Goal: Task Accomplishment & Management: Use online tool/utility

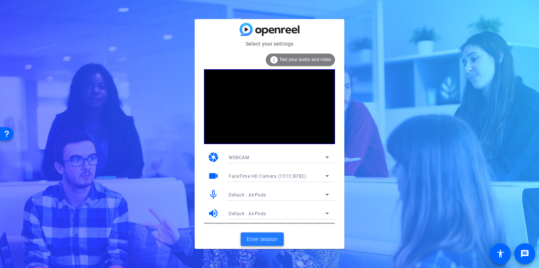
click at [265, 238] on span "Enter session" at bounding box center [262, 239] width 31 height 8
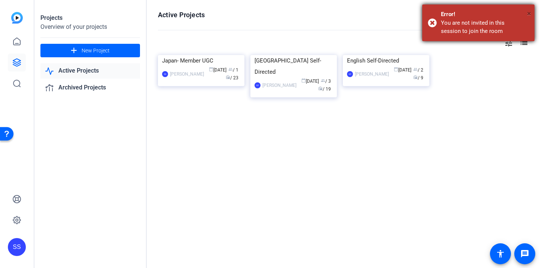
click at [530, 13] on span "×" at bounding box center [529, 13] width 4 height 9
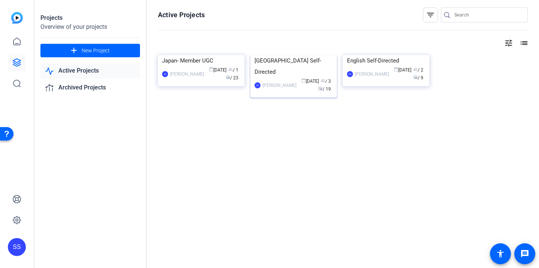
click at [273, 55] on img at bounding box center [293, 55] width 86 height 0
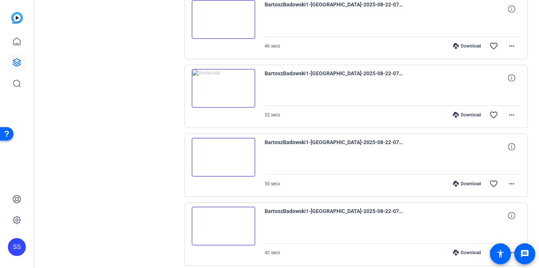
scroll to position [560, 0]
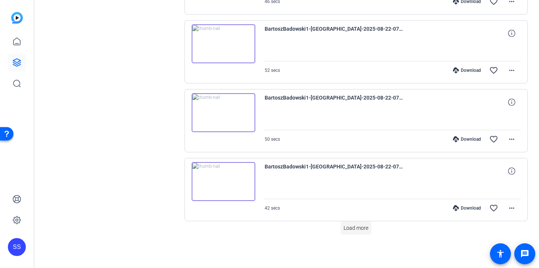
click at [353, 232] on span at bounding box center [356, 228] width 31 height 18
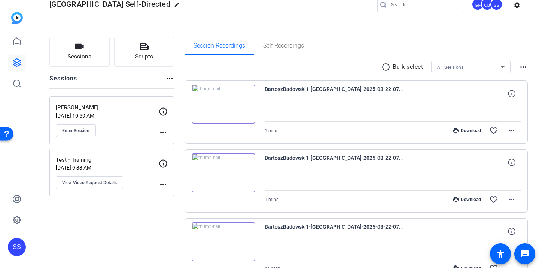
scroll to position [0, 0]
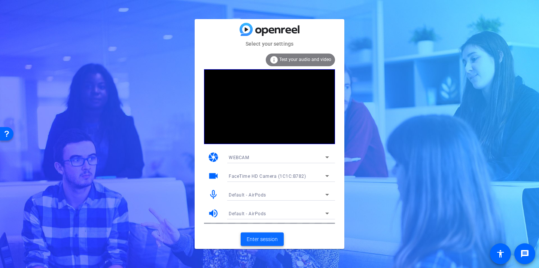
click at [277, 241] on span "Enter session" at bounding box center [262, 239] width 31 height 8
click at [268, 240] on span "Enter session" at bounding box center [262, 239] width 31 height 8
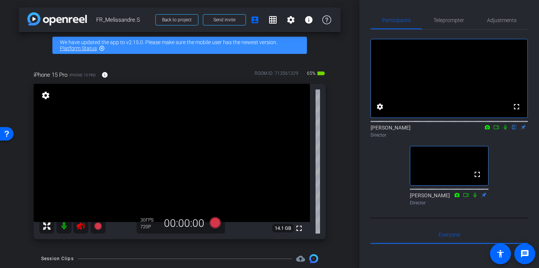
click at [81, 228] on icon at bounding box center [81, 225] width 8 height 7
click at [445, 18] on span "Teleprompter" at bounding box center [448, 20] width 31 height 5
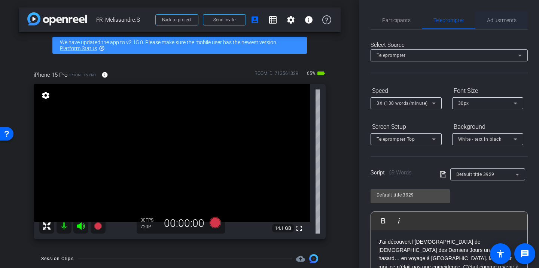
click at [493, 23] on span "Adjustments" at bounding box center [502, 20] width 30 height 18
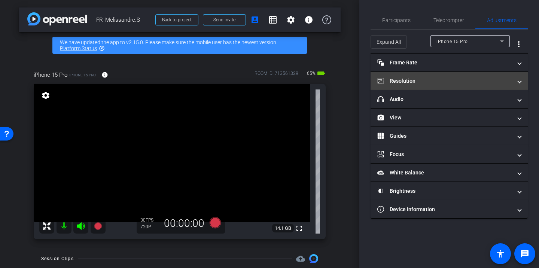
click at [423, 84] on mat-panel-title "Resolution" at bounding box center [444, 81] width 135 height 8
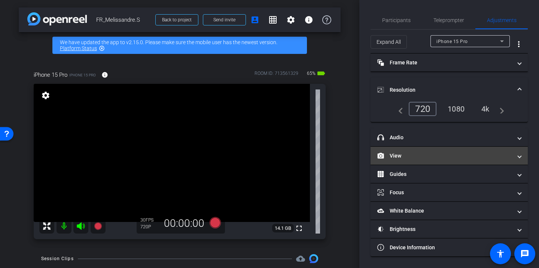
click at [414, 159] on mat-panel-title "View" at bounding box center [444, 156] width 135 height 8
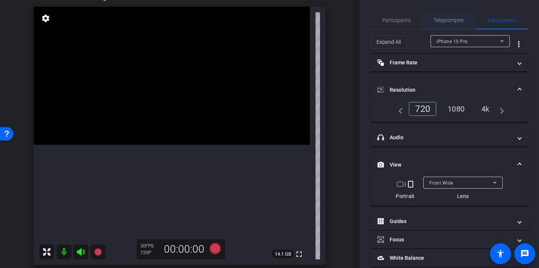
click at [453, 27] on span "Teleprompter" at bounding box center [448, 20] width 31 height 18
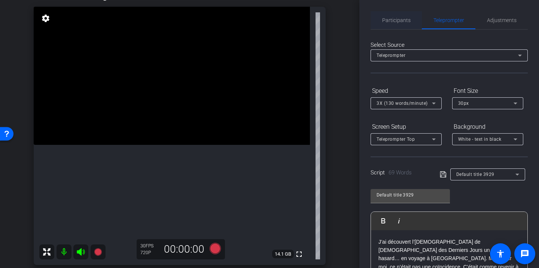
click at [389, 19] on span "Participants" at bounding box center [396, 20] width 28 height 5
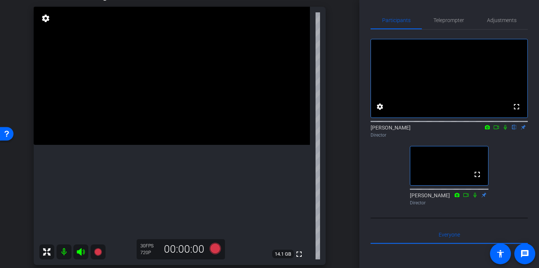
click at [503, 130] on icon at bounding box center [505, 127] width 6 height 5
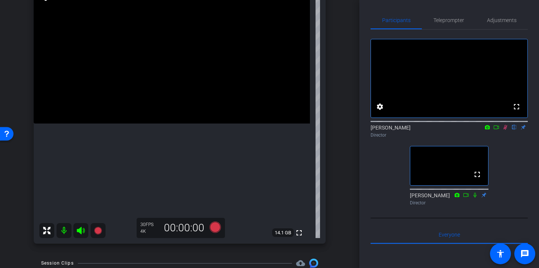
scroll to position [98, 0]
click at [505, 130] on icon at bounding box center [505, 127] width 6 height 5
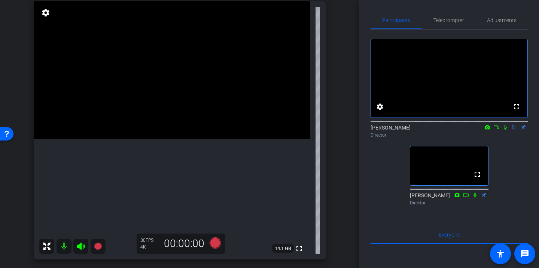
scroll to position [82, 0]
click at [448, 18] on span "Teleprompter" at bounding box center [448, 20] width 31 height 5
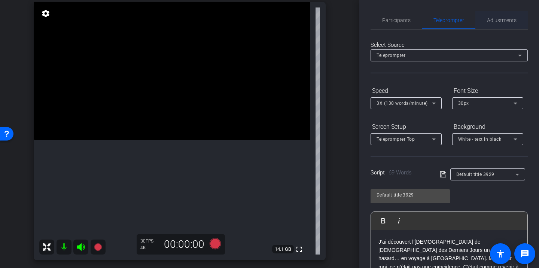
click at [489, 19] on span "Adjustments" at bounding box center [502, 20] width 30 height 5
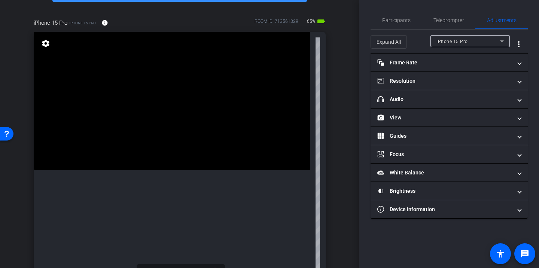
scroll to position [0, 0]
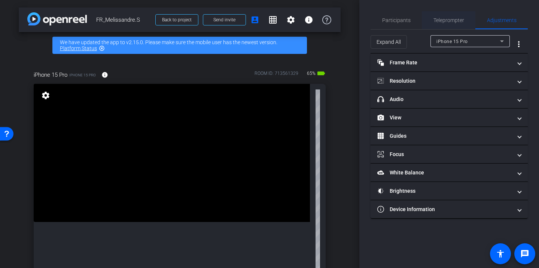
click at [440, 19] on span "Teleprompter" at bounding box center [448, 20] width 31 height 5
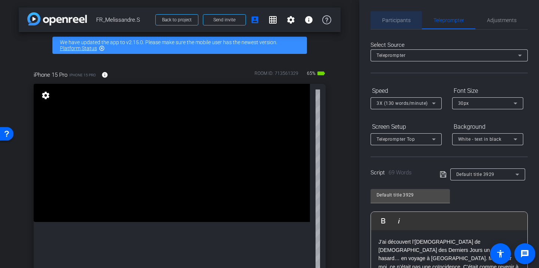
click at [403, 17] on span "Participants" at bounding box center [396, 20] width 28 height 18
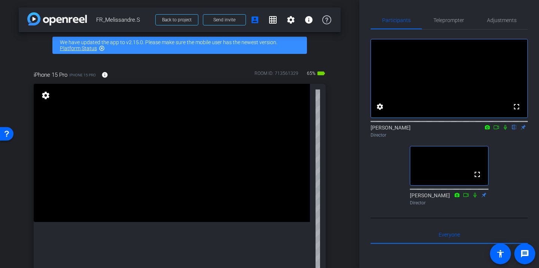
click at [505, 130] on icon at bounding box center [505, 127] width 6 height 5
click at [447, 18] on span "Teleprompter" at bounding box center [448, 20] width 31 height 5
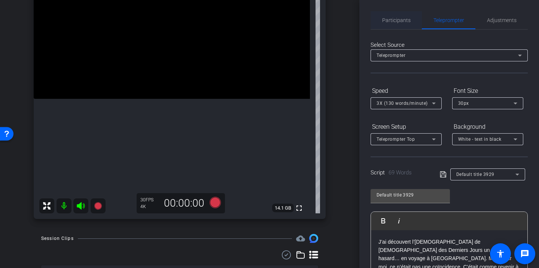
click at [399, 16] on span "Participants" at bounding box center [396, 20] width 28 height 18
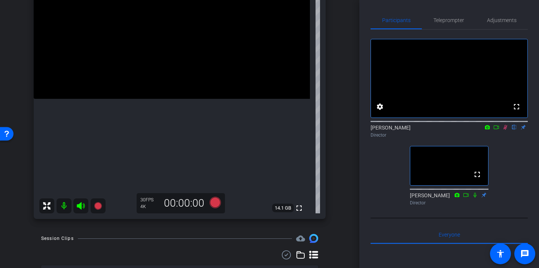
click at [505, 130] on icon at bounding box center [505, 127] width 6 height 5
click at [445, 27] on span "Teleprompter" at bounding box center [448, 20] width 31 height 18
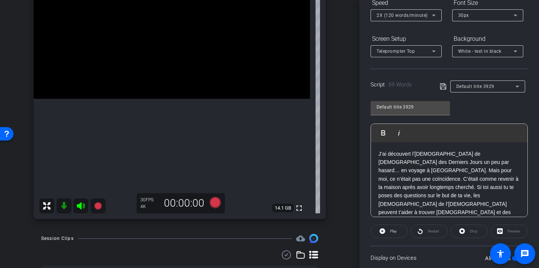
scroll to position [86, 0]
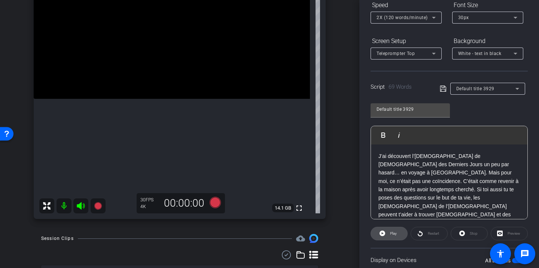
click at [389, 235] on span "Play" at bounding box center [392, 233] width 9 height 10
click at [389, 235] on span "Pause" at bounding box center [394, 233] width 10 height 4
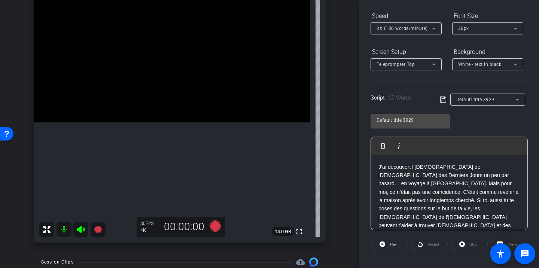
scroll to position [98, 0]
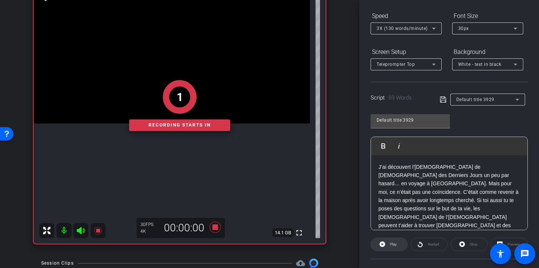
click at [378, 244] on span at bounding box center [389, 244] width 36 height 18
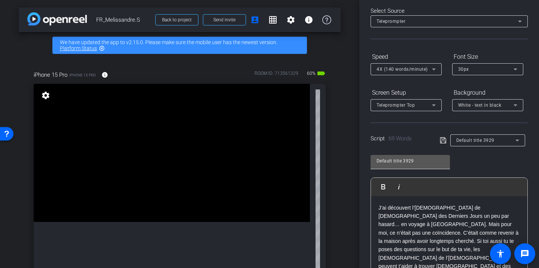
scroll to position [0, 0]
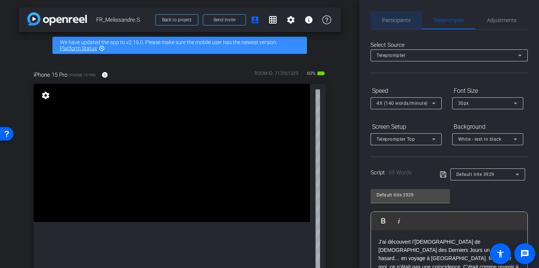
click at [390, 27] on span "Participants" at bounding box center [396, 20] width 28 height 18
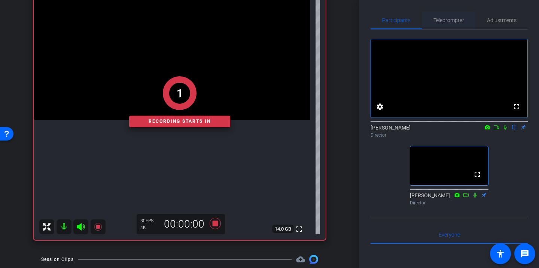
click at [438, 21] on span "Teleprompter" at bounding box center [448, 20] width 31 height 5
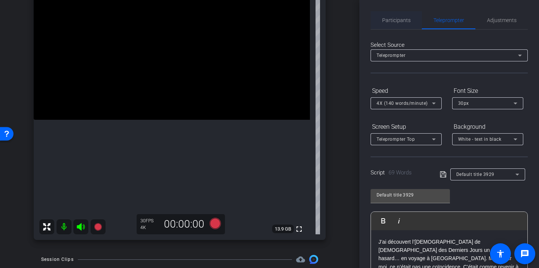
click at [394, 18] on span "Participants" at bounding box center [396, 20] width 28 height 5
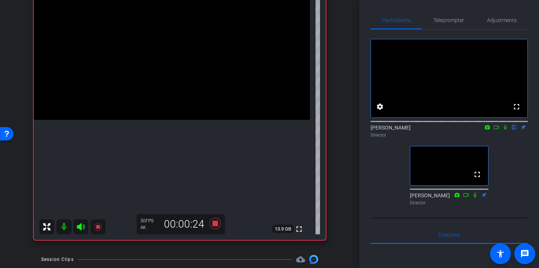
click at [505, 130] on icon at bounding box center [505, 127] width 3 height 5
click at [463, 23] on span "Teleprompter" at bounding box center [448, 20] width 31 height 18
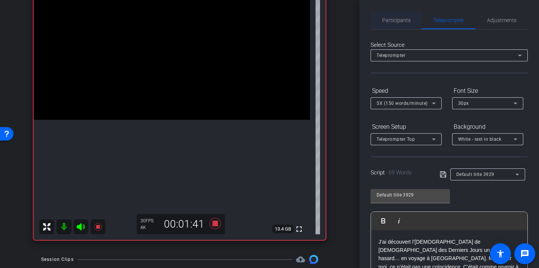
click at [406, 15] on span "Participants" at bounding box center [396, 20] width 28 height 18
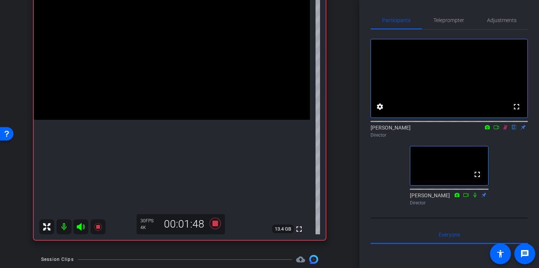
click at [506, 130] on icon at bounding box center [505, 127] width 6 height 5
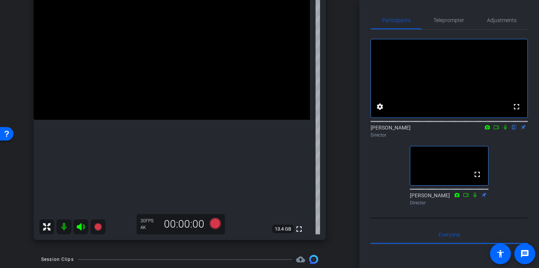
click at [507, 130] on icon at bounding box center [505, 127] width 6 height 5
click at [436, 22] on span "Teleprompter" at bounding box center [448, 20] width 31 height 5
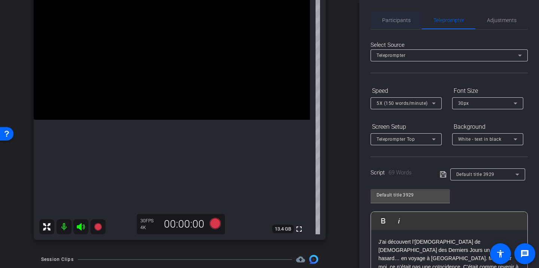
click at [398, 24] on span "Participants" at bounding box center [396, 20] width 28 height 18
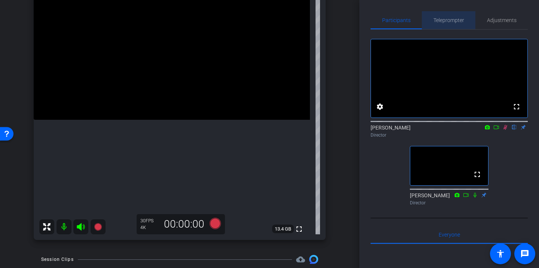
click at [428, 15] on div "Teleprompter" at bounding box center [449, 20] width 54 height 18
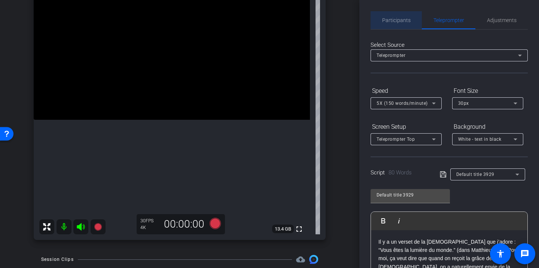
click at [408, 22] on span "Participants" at bounding box center [396, 20] width 28 height 5
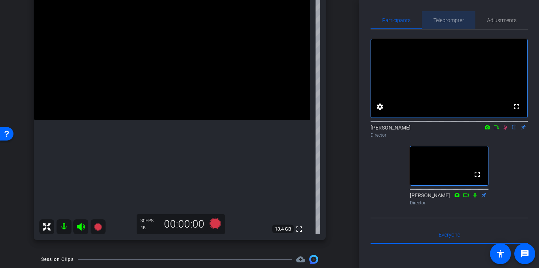
click at [450, 23] on span "Teleprompter" at bounding box center [448, 20] width 31 height 5
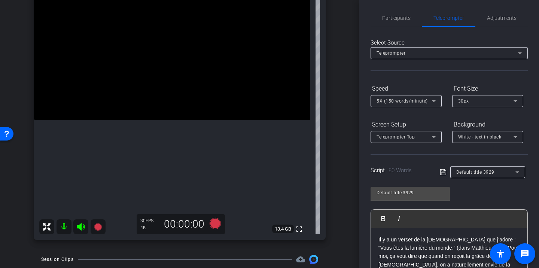
scroll to position [3, 0]
click at [387, 9] on span "Participants" at bounding box center [396, 17] width 28 height 18
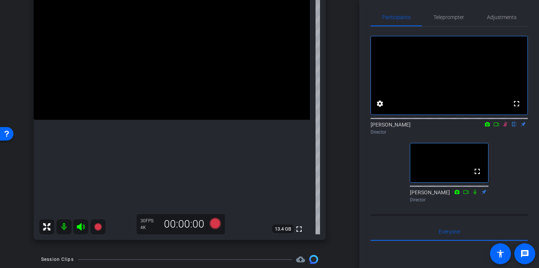
click at [505, 127] on icon at bounding box center [505, 124] width 6 height 5
click at [450, 21] on span "Teleprompter" at bounding box center [448, 17] width 31 height 18
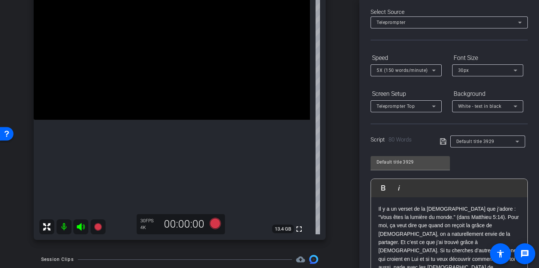
scroll to position [0, 0]
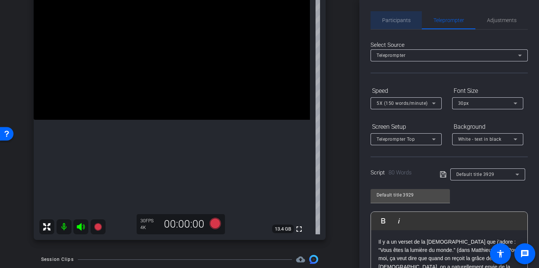
click at [398, 16] on span "Participants" at bounding box center [396, 20] width 28 height 18
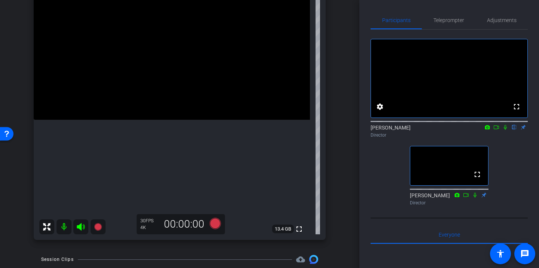
click at [506, 131] on mat-icon at bounding box center [505, 127] width 9 height 7
click at [438, 18] on span "Teleprompter" at bounding box center [448, 20] width 31 height 5
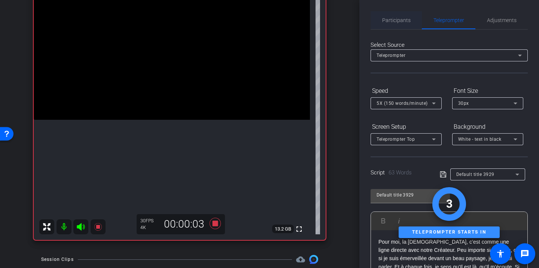
click at [389, 24] on span "Participants" at bounding box center [396, 20] width 28 height 18
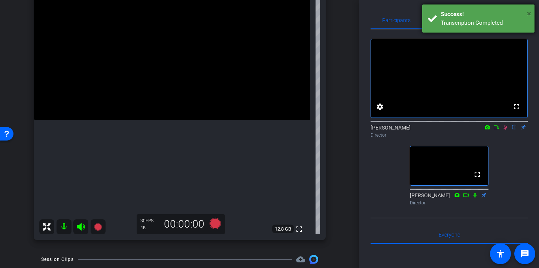
click at [528, 14] on span "×" at bounding box center [529, 13] width 4 height 9
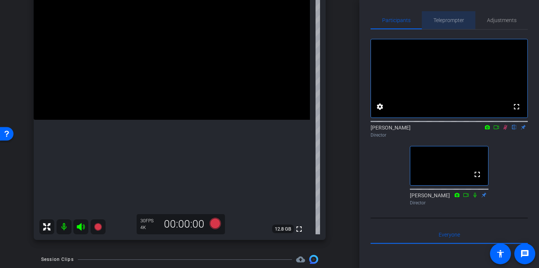
click at [453, 25] on span "Teleprompter" at bounding box center [448, 20] width 31 height 18
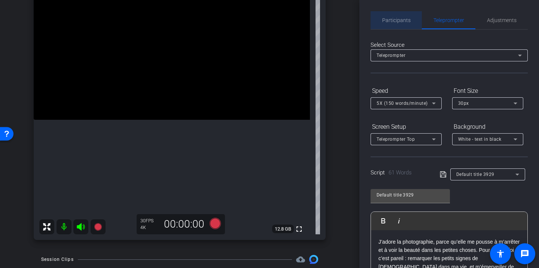
click at [397, 25] on span "Participants" at bounding box center [396, 20] width 28 height 18
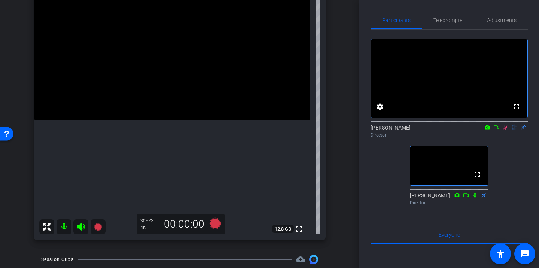
click at [506, 130] on icon at bounding box center [505, 127] width 6 height 5
click at [505, 131] on mat-icon at bounding box center [505, 127] width 9 height 7
click at [505, 130] on icon at bounding box center [505, 127] width 6 height 5
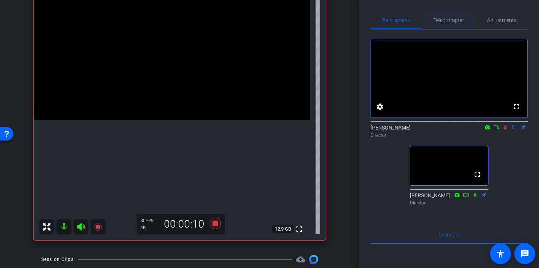
click at [450, 13] on span "Teleprompter" at bounding box center [448, 20] width 31 height 18
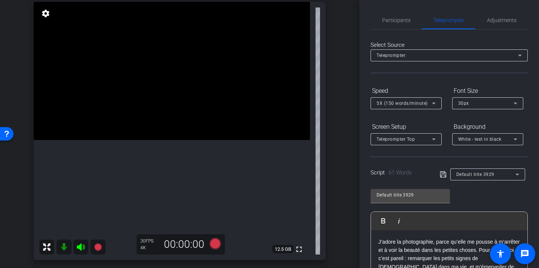
scroll to position [82, 0]
click at [386, 16] on span "Participants" at bounding box center [396, 20] width 28 height 18
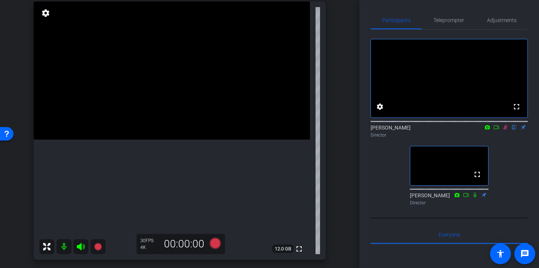
click at [506, 130] on icon at bounding box center [505, 127] width 6 height 5
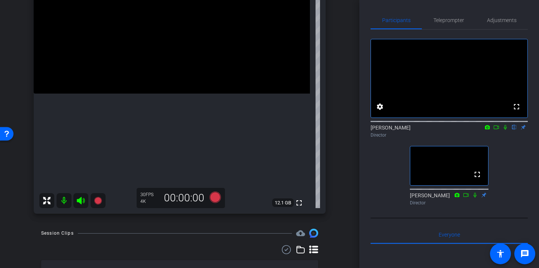
scroll to position [119, 0]
